Goal: Information Seeking & Learning: Learn about a topic

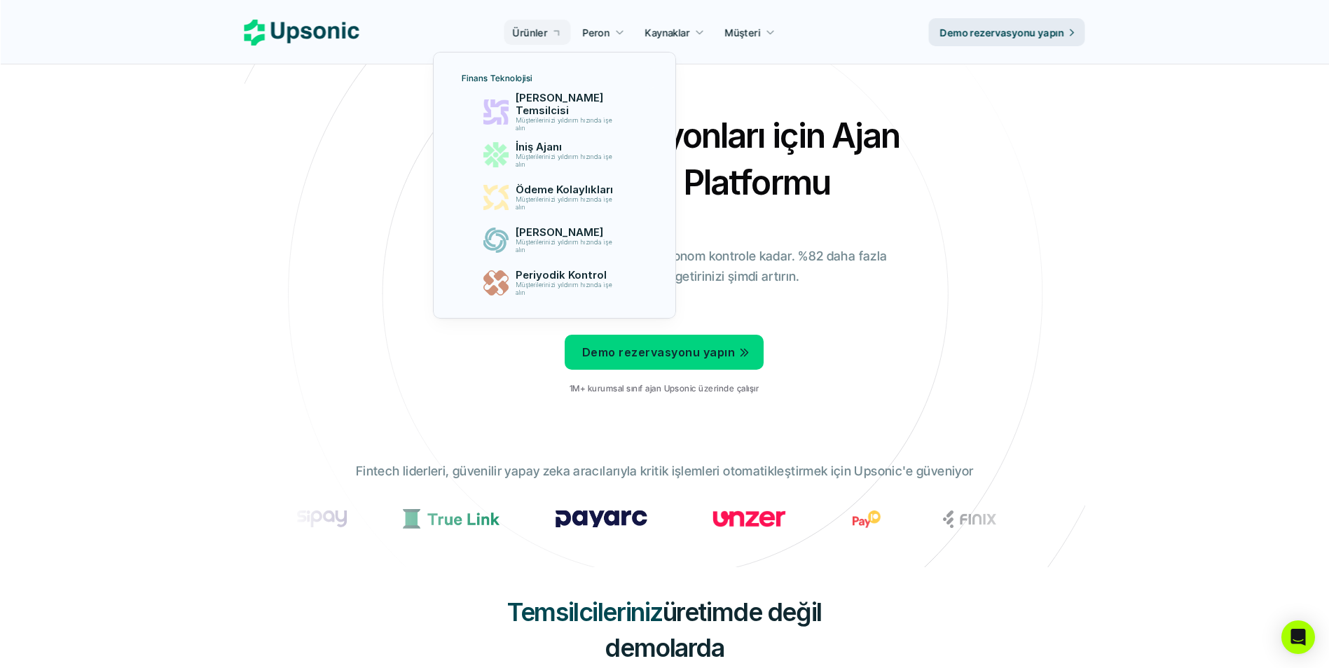
click at [550, 37] on link "Ürünler" at bounding box center [537, 32] width 67 height 25
click at [558, 95] on div "İşe Alım Temsilcisi Müşterilerinizi yıldırım hızında işe alın" at bounding box center [567, 112] width 118 height 34
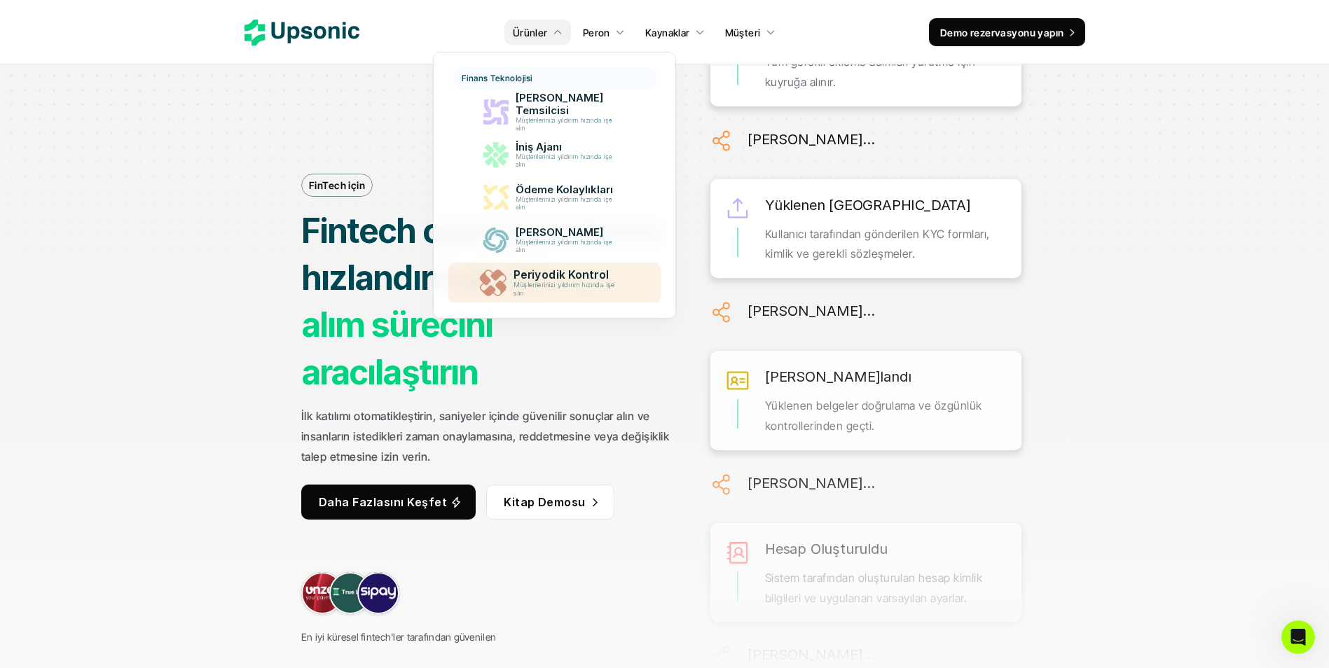
click at [600, 291] on p "Müşterilerinizi yıldırım hızında işe alın" at bounding box center [566, 290] width 107 height 16
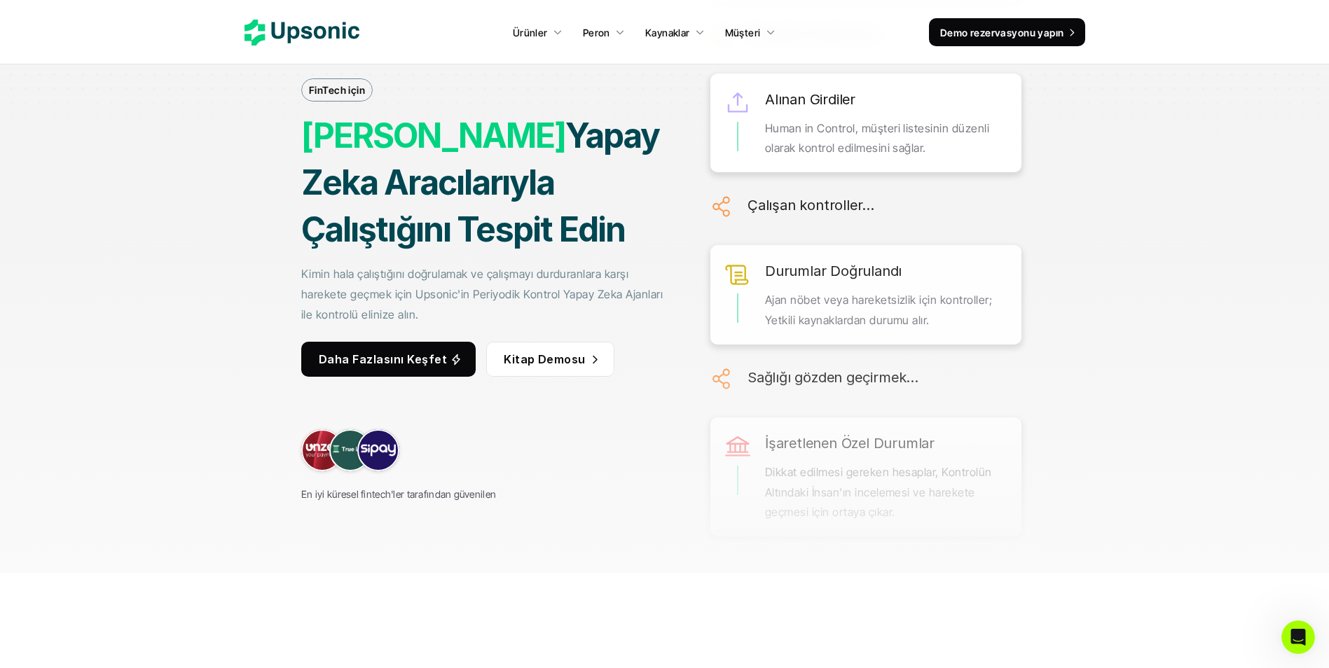
scroll to position [140, 0]
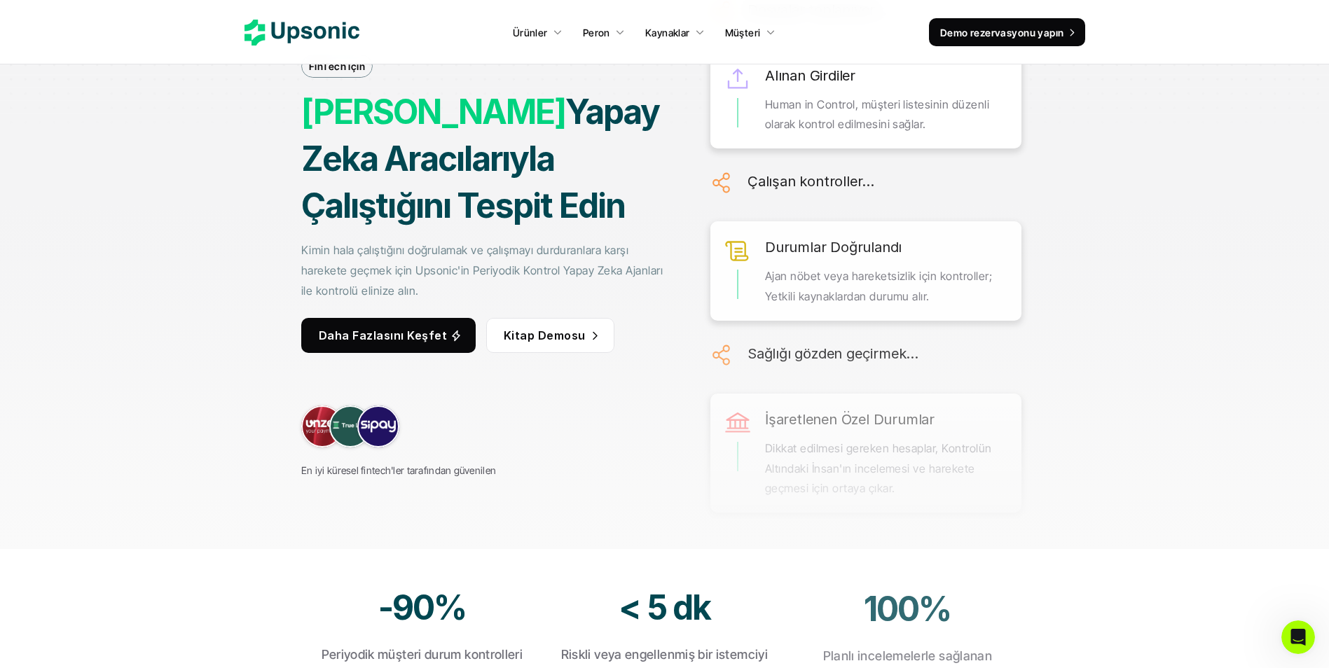
click at [558, 338] on p "Kitap Demosu" at bounding box center [545, 336] width 82 height 20
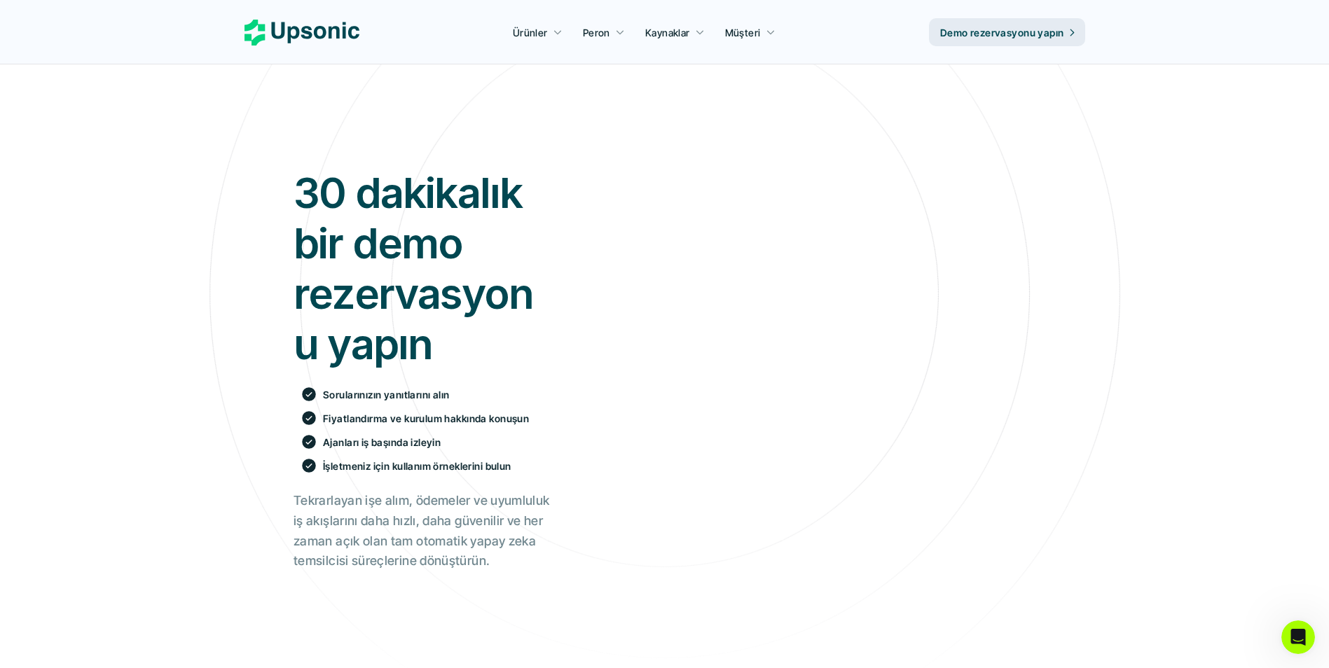
click at [403, 504] on h2 "Tekrarlayan işe alım, ödemeler ve uyumluluk iş akışlarını daha hızlı, daha güve…" at bounding box center [425, 531] width 264 height 81
click at [392, 513] on h2 "Tekrarlayan işe alım, ödemeler ve uyumluluk iş akışlarını daha hızlı, daha güve…" at bounding box center [425, 531] width 264 height 81
drag, startPoint x: 392, startPoint y: 513, endPoint x: 392, endPoint y: 523, distance: 10.5
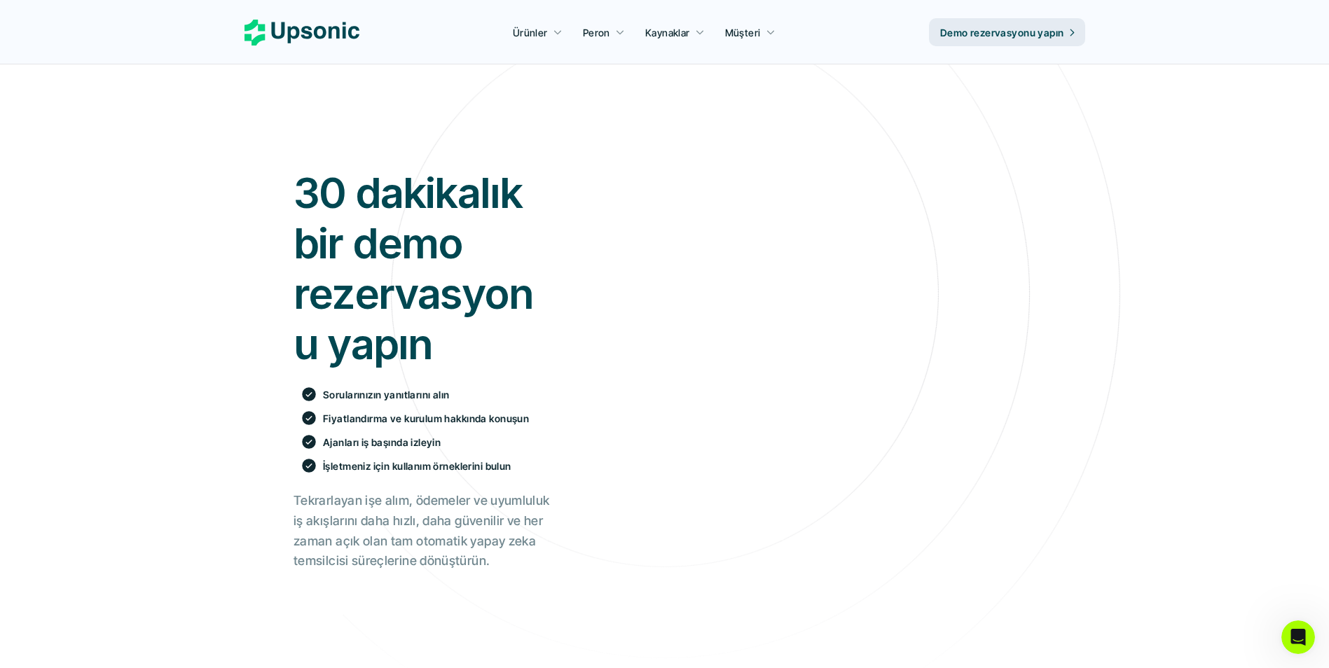
click at [392, 523] on h2 "Tekrarlayan işe alım, ödemeler ve uyumluluk iş akışlarını daha hızlı, daha güve…" at bounding box center [425, 531] width 264 height 81
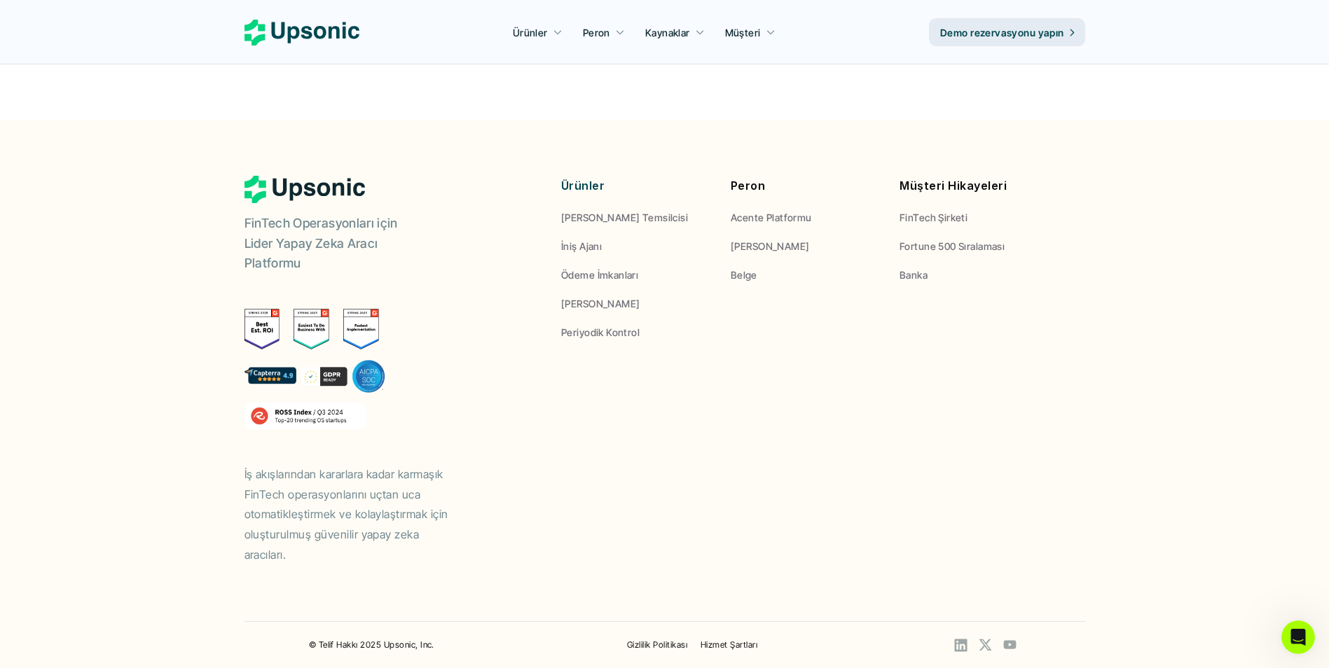
scroll to position [669, 0]
